Goal: Complete application form

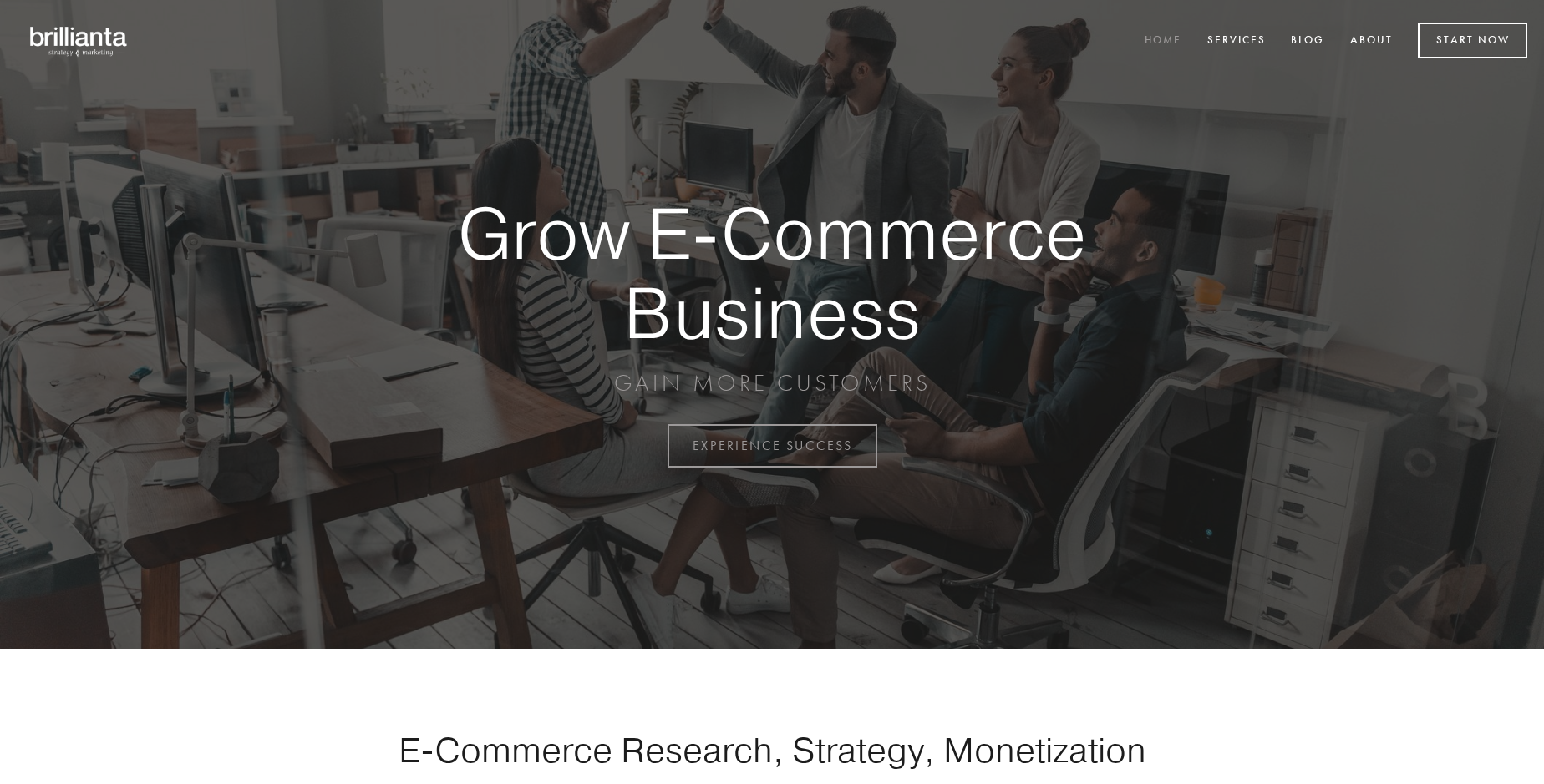
scroll to position [4378, 0]
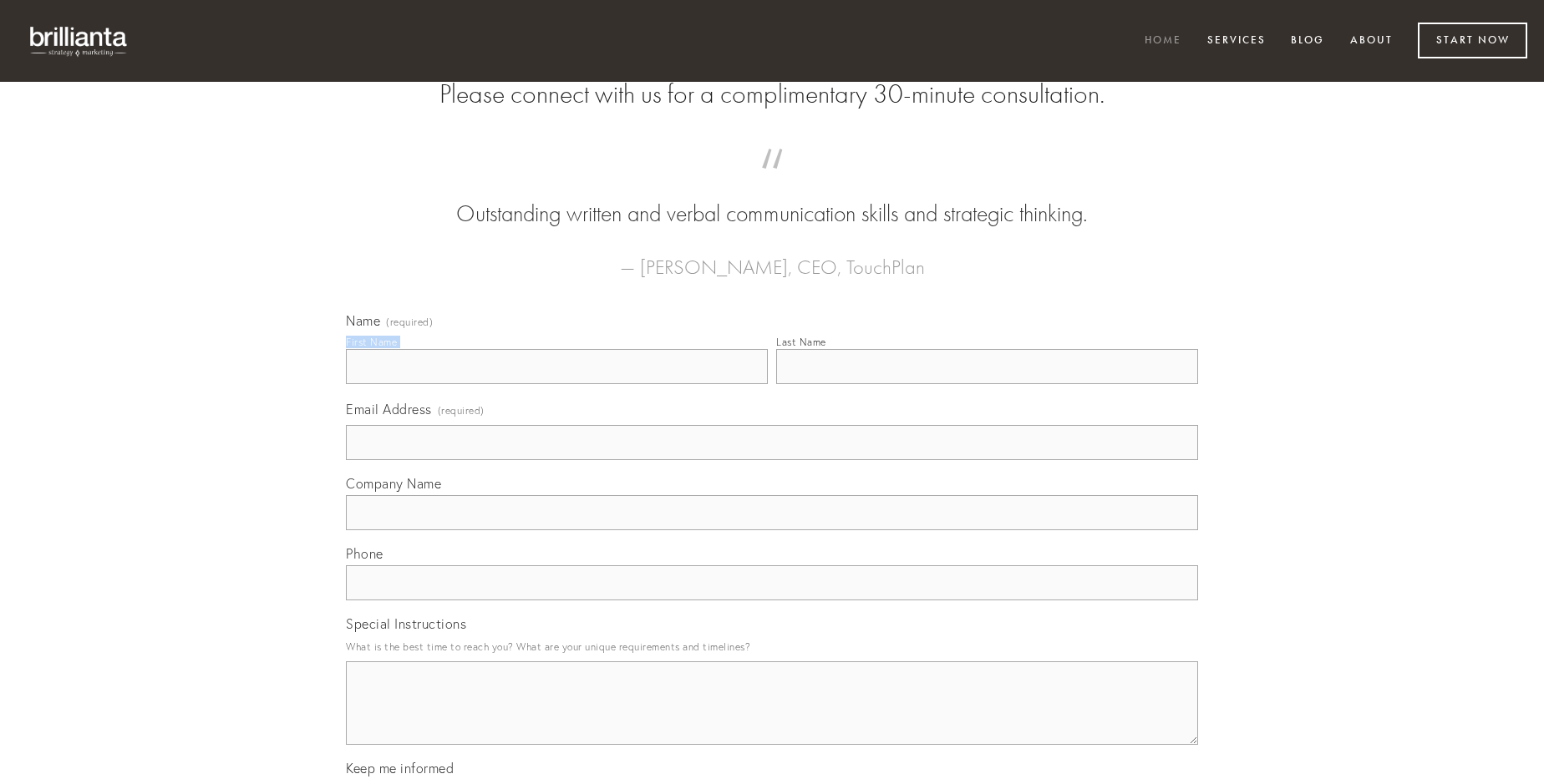
type input "[PERSON_NAME]"
click at [987, 384] on input "Last Name" at bounding box center [987, 366] width 422 height 35
type input "[PERSON_NAME]"
click at [772, 460] on input "Email Address (required)" at bounding box center [772, 442] width 852 height 35
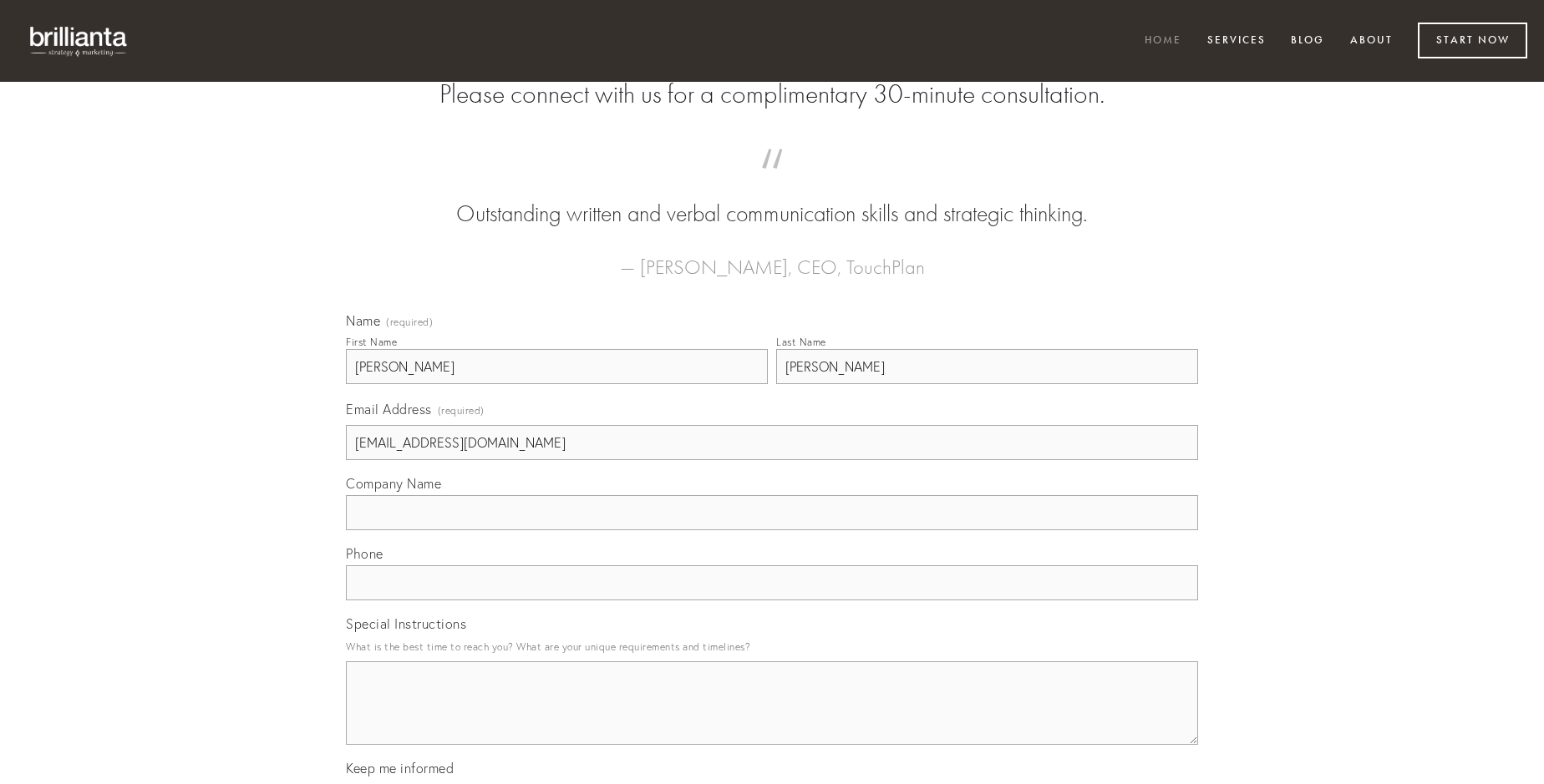
type input "[EMAIL_ADDRESS][DOMAIN_NAME]"
click at [772, 530] on input "Company Name" at bounding box center [772, 513] width 852 height 35
type input "aiunt"
click at [772, 601] on input "text" at bounding box center [772, 582] width 852 height 35
click at [772, 718] on textarea "Special Instructions" at bounding box center [772, 703] width 852 height 84
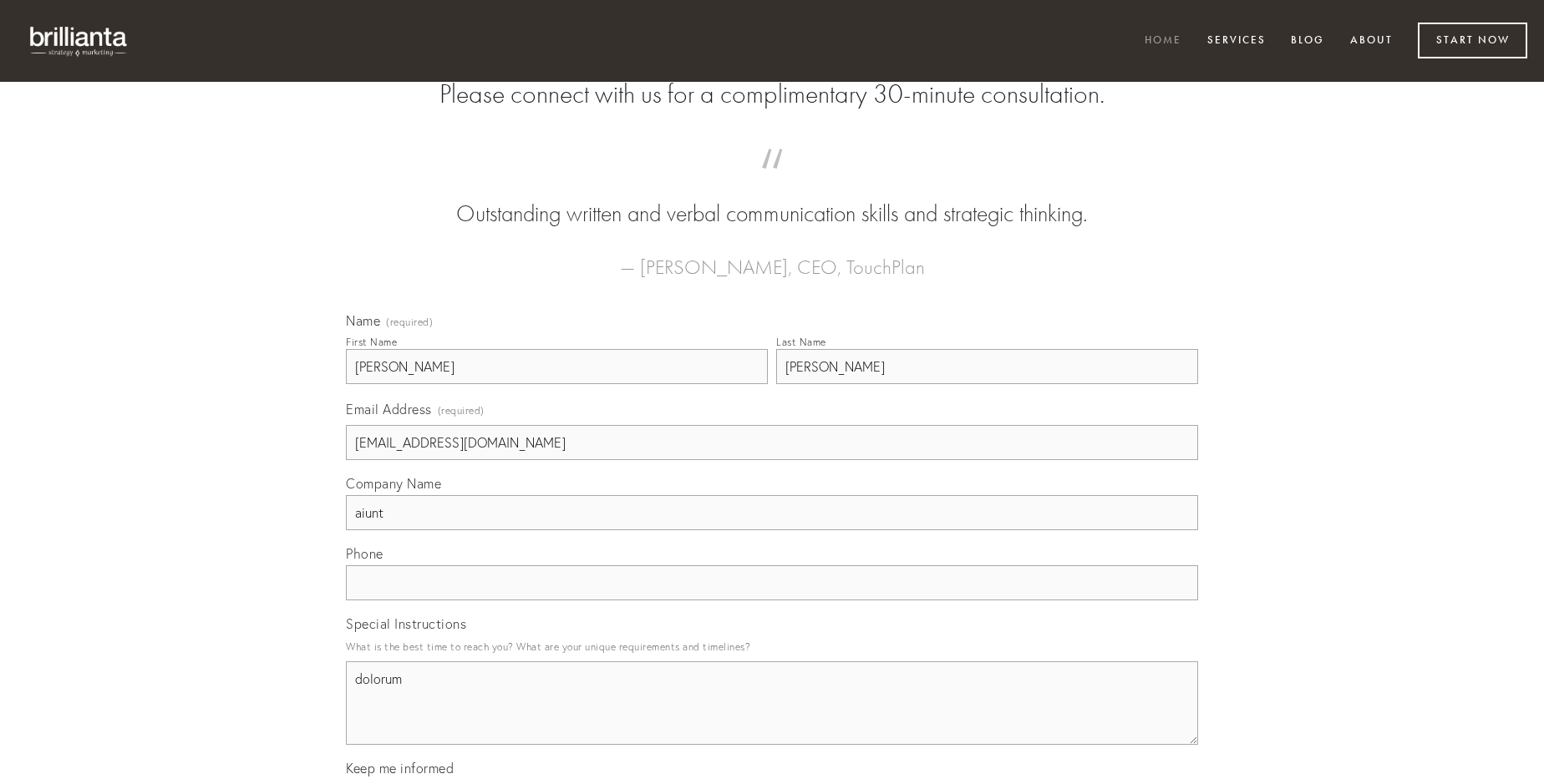
type textarea "dolorum"
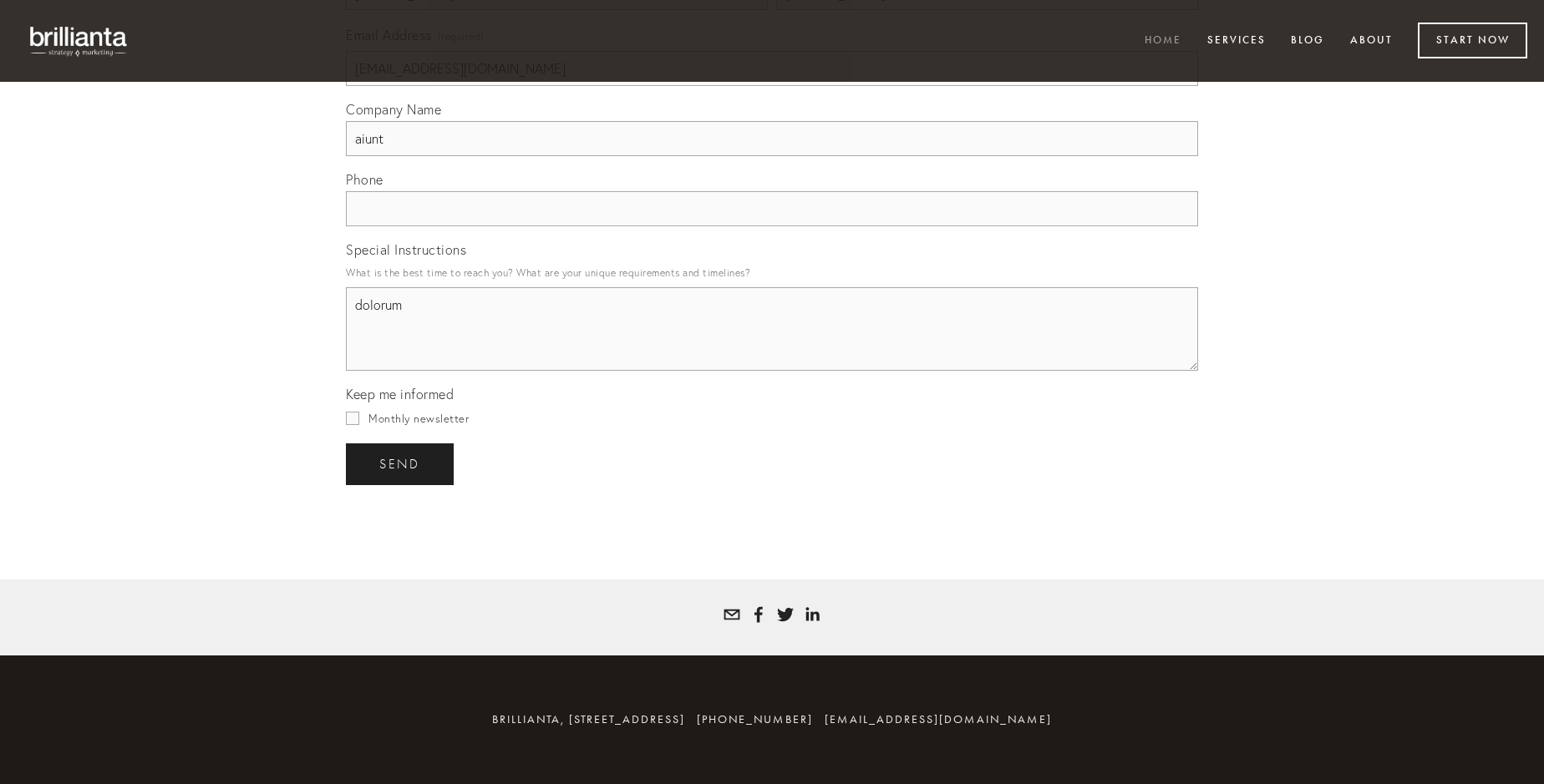
click at [402, 464] on span "send" at bounding box center [400, 464] width 41 height 15
